Goal: Task Accomplishment & Management: Complete application form

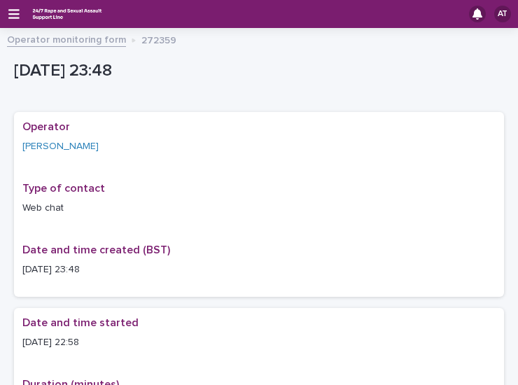
click at [17, 20] on div "AT" at bounding box center [259, 14] width 518 height 28
click at [15, 17] on icon "button" at bounding box center [13, 14] width 11 height 10
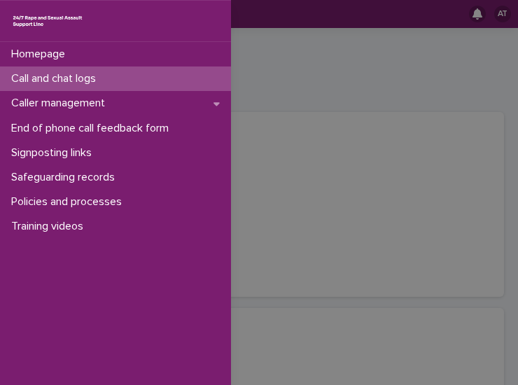
click at [55, 85] on p "Call and chat logs" at bounding box center [56, 78] width 101 height 13
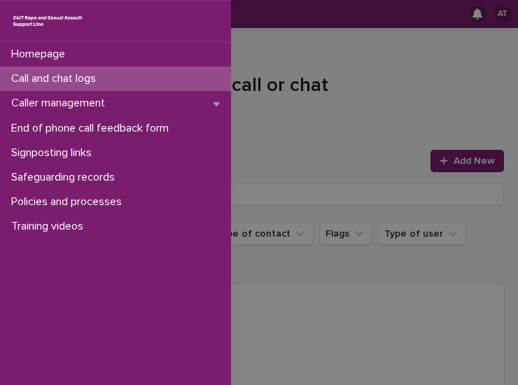
drag, startPoint x: 73, startPoint y: 83, endPoint x: 513, endPoint y: 54, distance: 441.3
click at [73, 83] on p "Call and chat logs" at bounding box center [56, 78] width 101 height 13
click at [354, 83] on div "Homepage Call and chat logs Caller management End of phone call feedback form S…" at bounding box center [259, 192] width 518 height 385
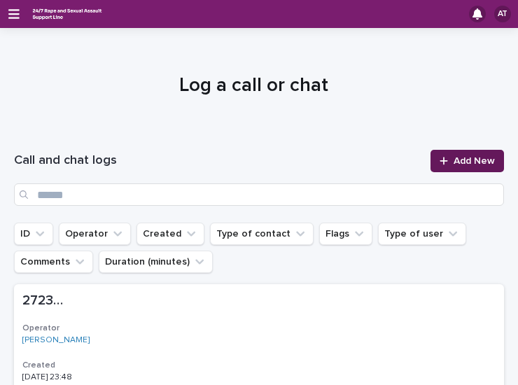
click at [445, 169] on link "Add New" at bounding box center [466, 161] width 73 height 22
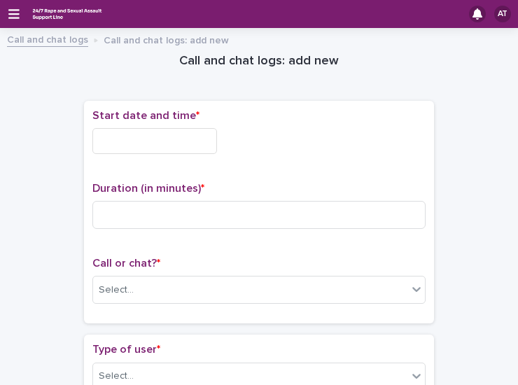
click at [140, 147] on input "text" at bounding box center [154, 141] width 125 height 26
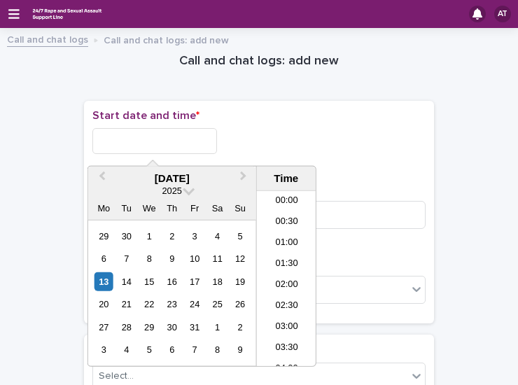
scroll to position [833, 0]
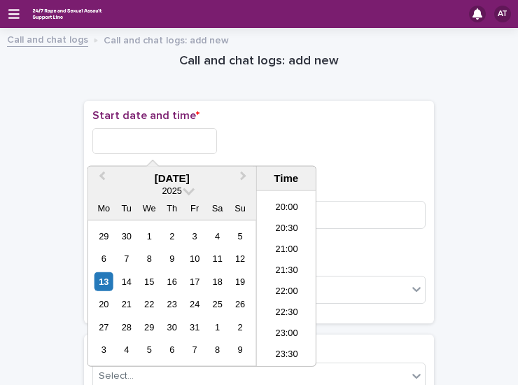
click at [137, 134] on input "text" at bounding box center [154, 141] width 125 height 26
click at [287, 253] on li "21:00" at bounding box center [286, 250] width 59 height 21
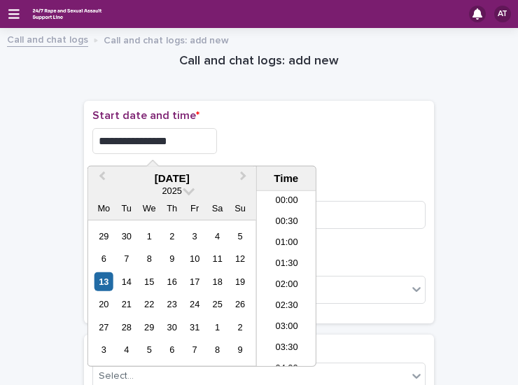
click at [183, 137] on input "**********" at bounding box center [154, 141] width 125 height 26
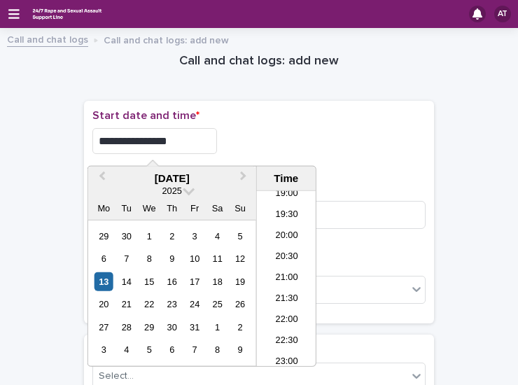
type input "**********"
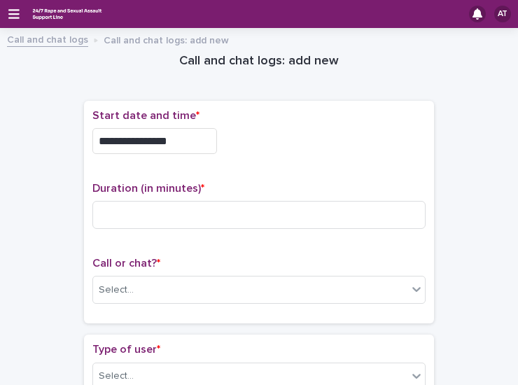
click at [308, 129] on div "**********" at bounding box center [258, 141] width 333 height 26
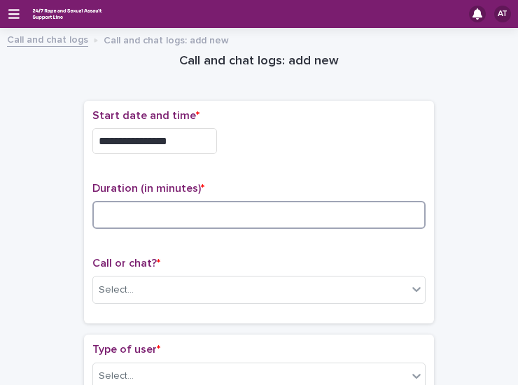
click at [146, 220] on input at bounding box center [258, 215] width 333 height 28
type input "**"
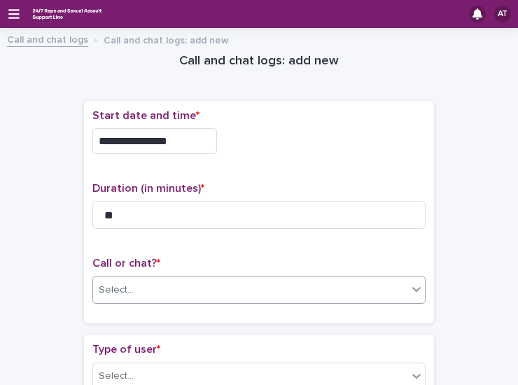
click at [165, 292] on div "Select..." at bounding box center [250, 290] width 314 height 23
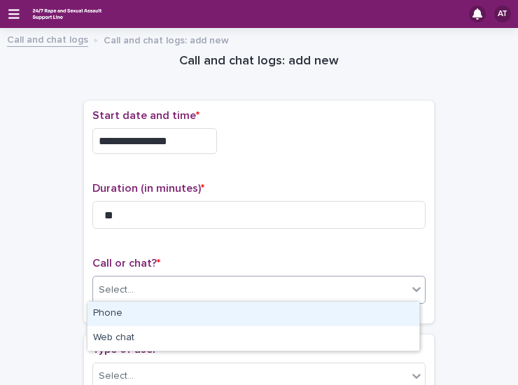
click at [119, 310] on div "Phone" at bounding box center [253, 314] width 332 height 24
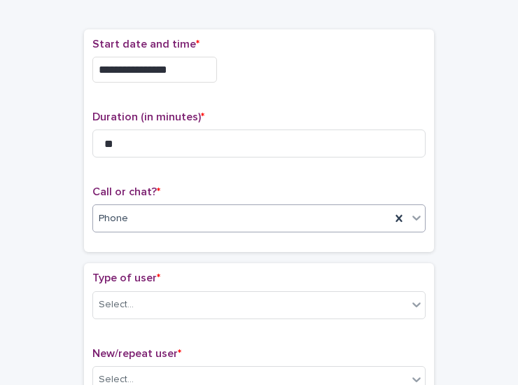
scroll to position [210, 0]
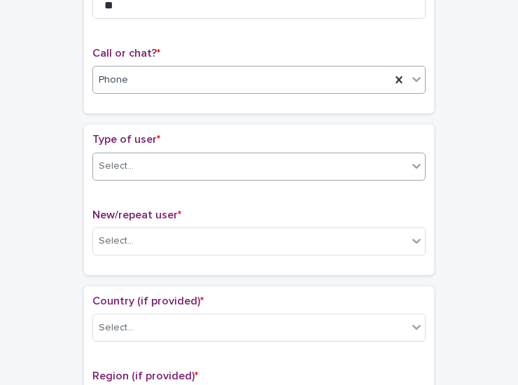
click at [176, 165] on div "Select..." at bounding box center [250, 166] width 314 height 23
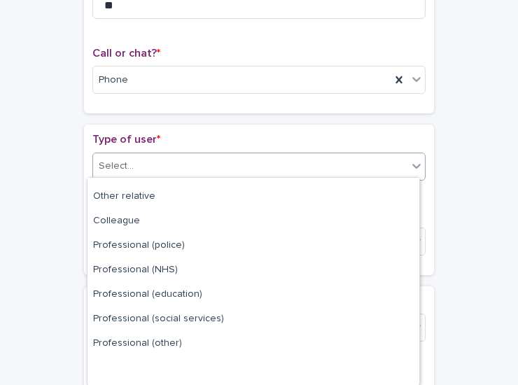
scroll to position [160, 0]
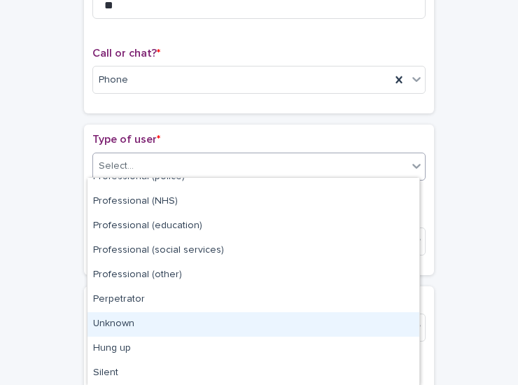
click at [146, 325] on div "Unknown" at bounding box center [253, 324] width 332 height 24
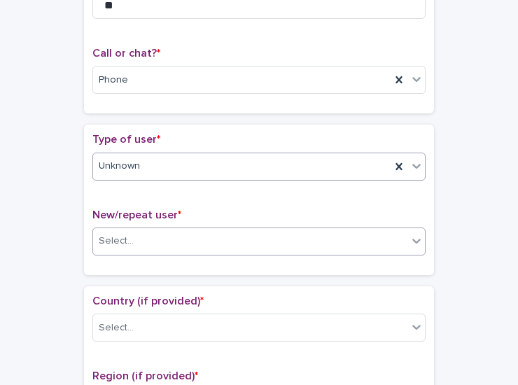
click at [167, 236] on div "Select..." at bounding box center [250, 241] width 314 height 23
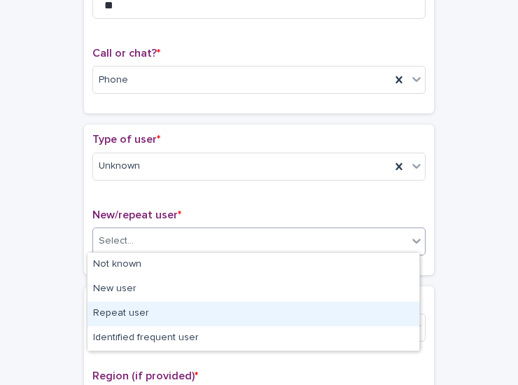
drag, startPoint x: 143, startPoint y: 305, endPoint x: 143, endPoint y: 288, distance: 17.5
click at [143, 306] on div "Repeat user" at bounding box center [253, 314] width 332 height 24
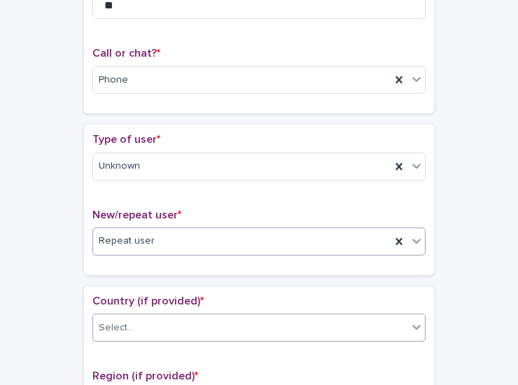
click at [153, 326] on div "Select..." at bounding box center [250, 327] width 314 height 23
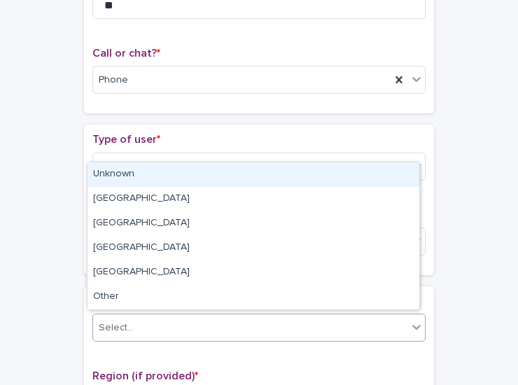
click at [167, 169] on div "Unknown" at bounding box center [253, 174] width 332 height 24
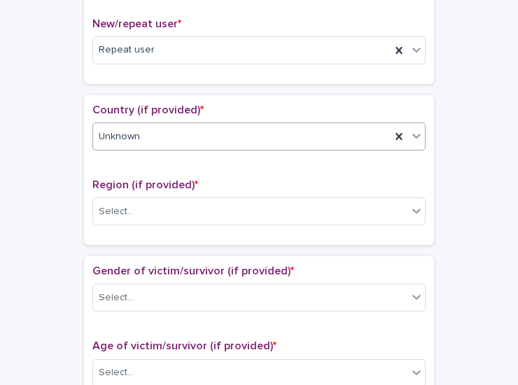
scroll to position [420, 0]
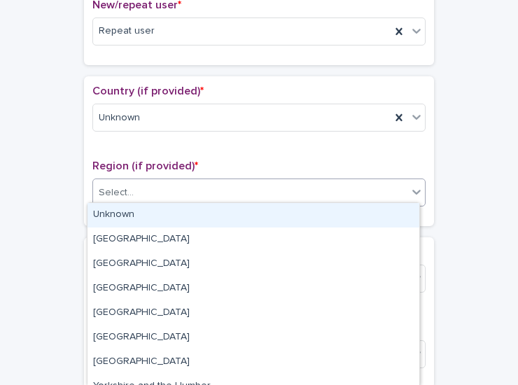
click at [161, 190] on div "Select..." at bounding box center [250, 192] width 314 height 23
drag, startPoint x: 120, startPoint y: 215, endPoint x: 123, endPoint y: 223, distance: 8.2
click at [120, 216] on div "Unknown" at bounding box center [253, 215] width 332 height 24
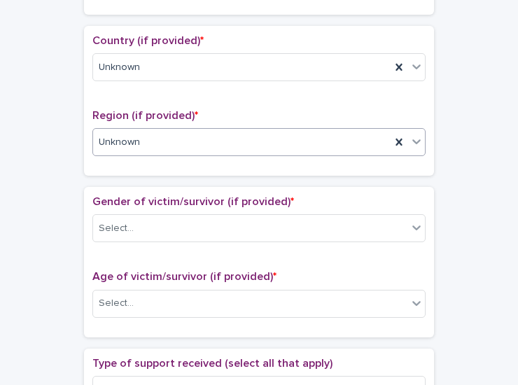
scroll to position [490, 0]
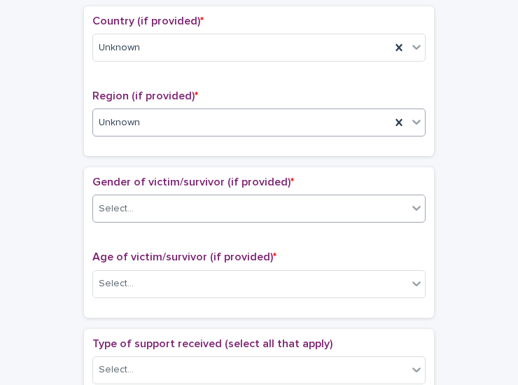
click at [137, 204] on div "Select..." at bounding box center [250, 208] width 314 height 23
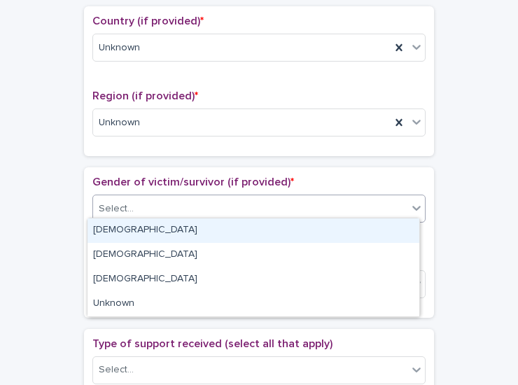
click at [135, 233] on div "[DEMOGRAPHIC_DATA]" at bounding box center [253, 230] width 332 height 24
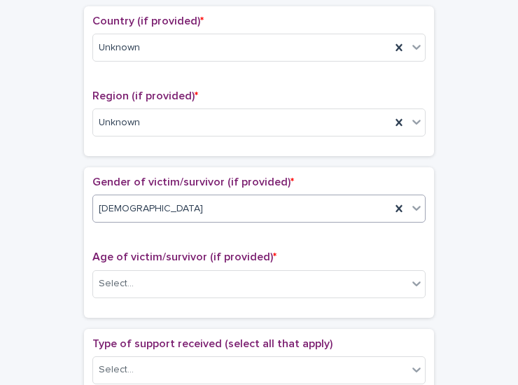
scroll to position [630, 0]
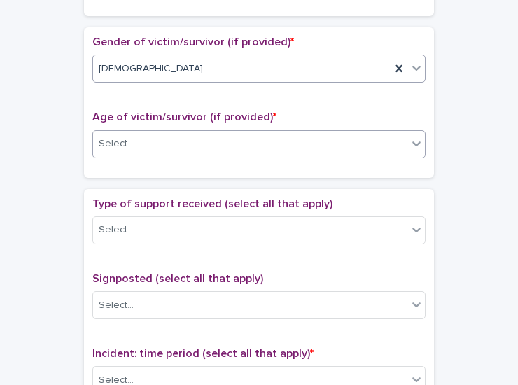
click at [151, 143] on div "Select..." at bounding box center [250, 143] width 314 height 23
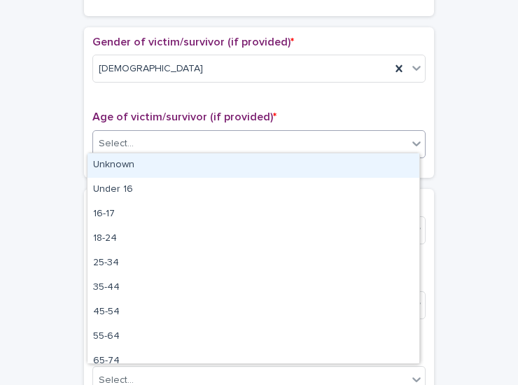
click at [139, 163] on div "Unknown" at bounding box center [253, 165] width 332 height 24
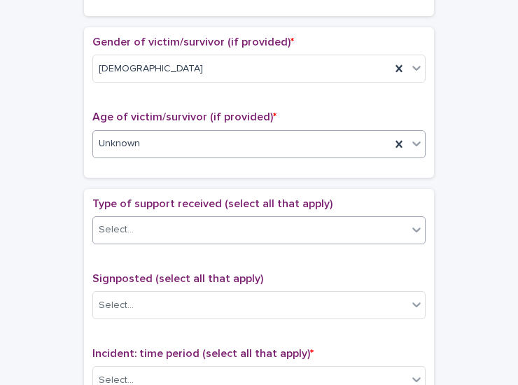
click at [153, 223] on div "Select..." at bounding box center [250, 229] width 314 height 23
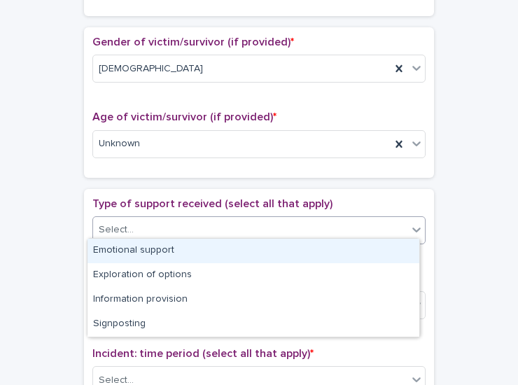
click at [136, 250] on div "Emotional support" at bounding box center [253, 251] width 332 height 24
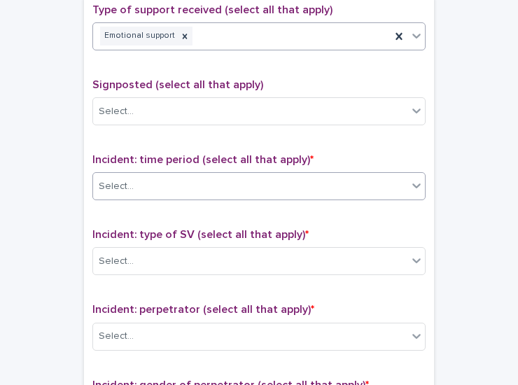
scroll to position [840, 0]
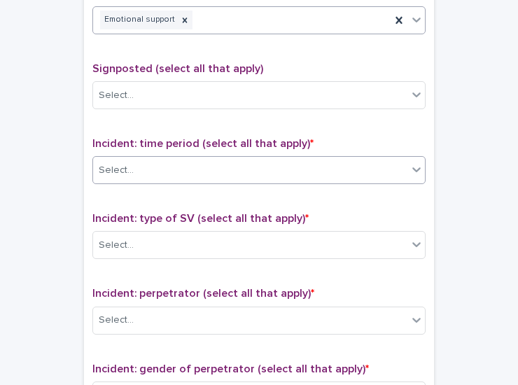
click at [176, 169] on div "Select..." at bounding box center [250, 170] width 314 height 23
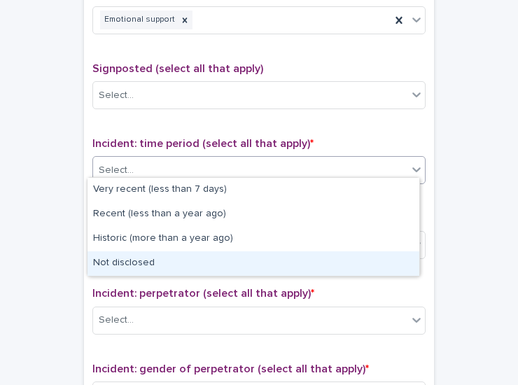
click at [146, 264] on div "Not disclosed" at bounding box center [253, 263] width 332 height 24
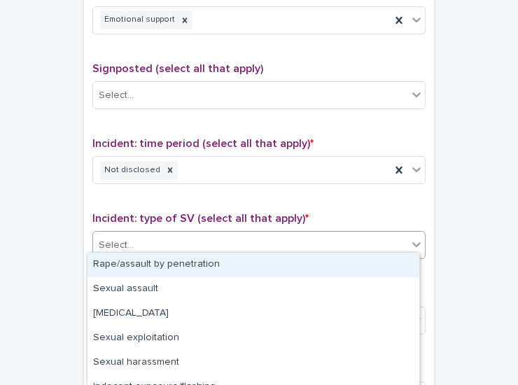
click at [158, 243] on div "Select..." at bounding box center [250, 245] width 314 height 23
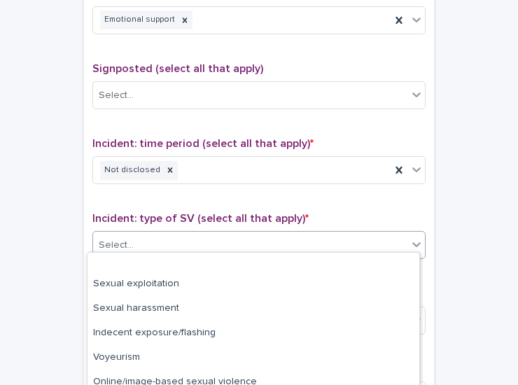
scroll to position [112, 0]
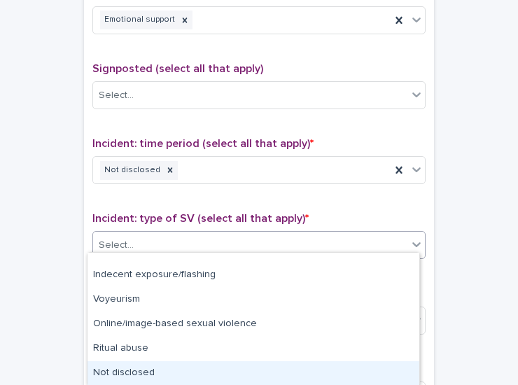
drag, startPoint x: 140, startPoint y: 373, endPoint x: 146, endPoint y: 344, distance: 29.4
click at [139, 374] on div "Not disclosed" at bounding box center [253, 373] width 332 height 24
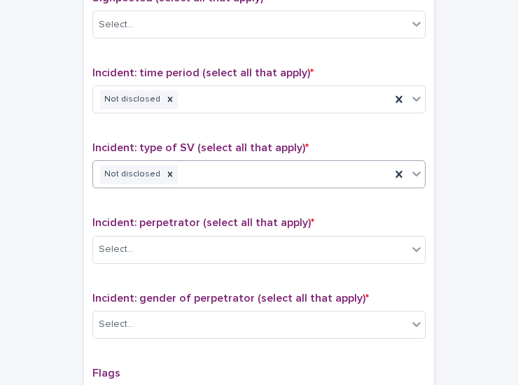
scroll to position [980, 0]
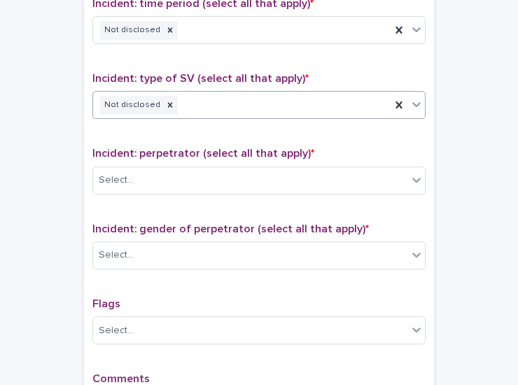
click at [186, 157] on div "Incident: perpetrator (select all that apply) * Select..." at bounding box center [258, 176] width 333 height 58
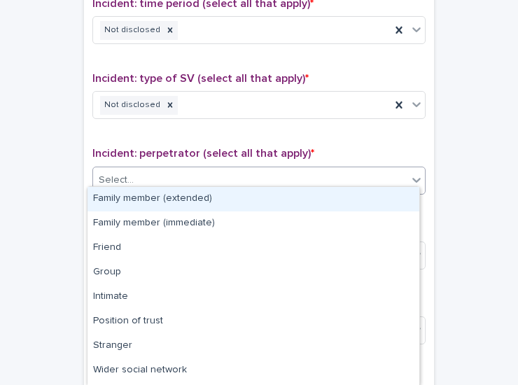
click at [186, 174] on div "Select..." at bounding box center [250, 180] width 314 height 23
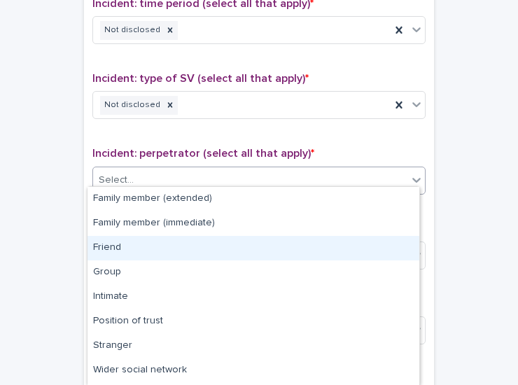
scroll to position [71, 0]
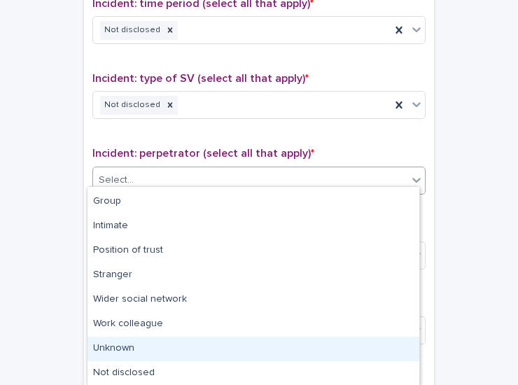
click at [150, 353] on div "Unknown" at bounding box center [253, 349] width 332 height 24
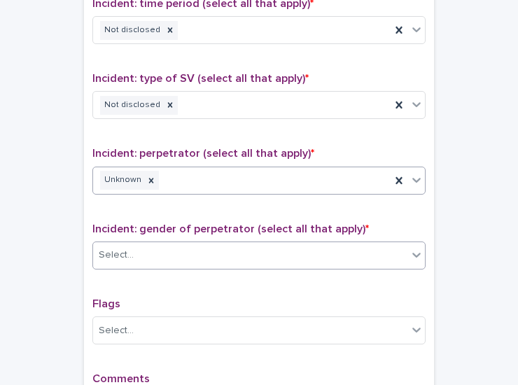
click at [190, 246] on div "Select..." at bounding box center [250, 255] width 314 height 23
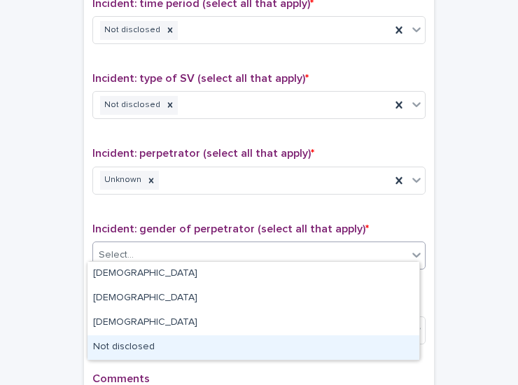
click at [138, 347] on div "Not disclosed" at bounding box center [253, 347] width 332 height 24
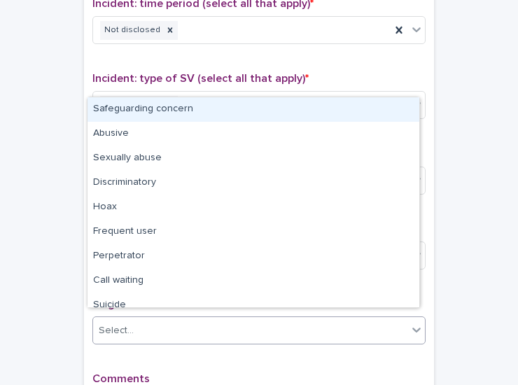
click at [140, 327] on div "Select..." at bounding box center [250, 330] width 314 height 23
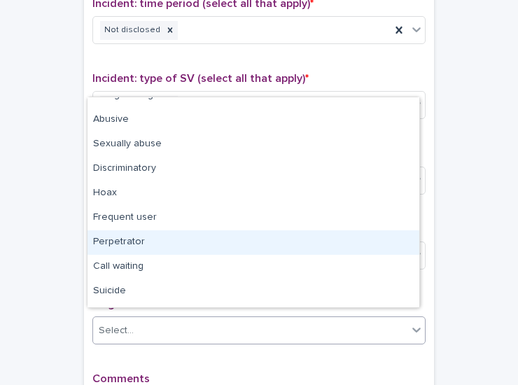
scroll to position [0, 0]
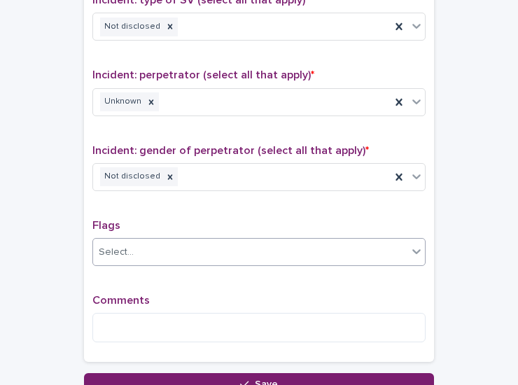
scroll to position [1170, 0]
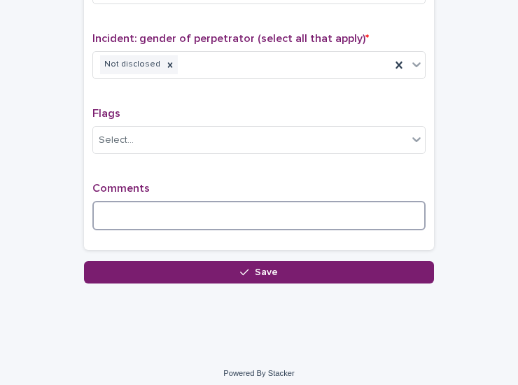
click at [196, 218] on textarea at bounding box center [258, 215] width 333 height 29
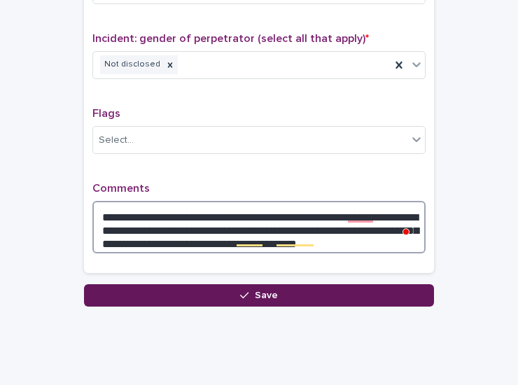
type textarea "**********"
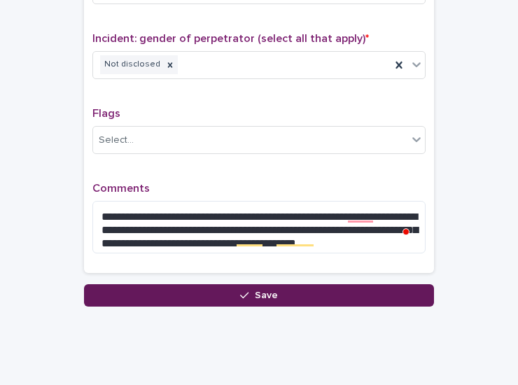
click at [280, 284] on button "Save" at bounding box center [259, 295] width 350 height 22
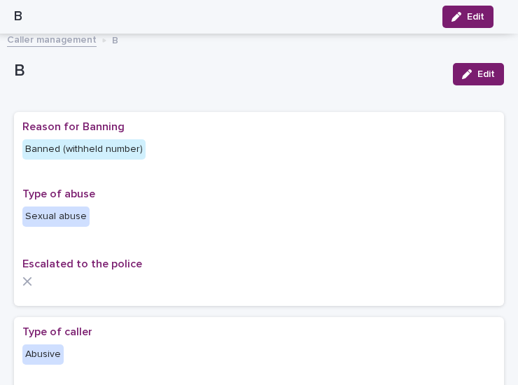
scroll to position [910, 0]
